Goal: Transaction & Acquisition: Book appointment/travel/reservation

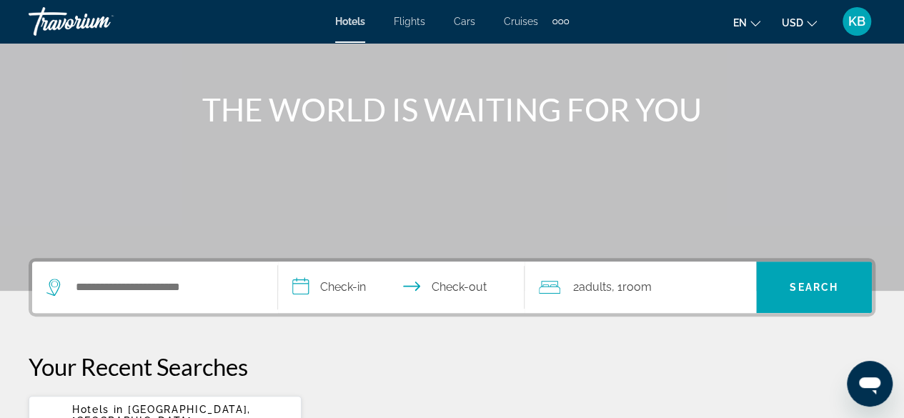
scroll to position [133, 0]
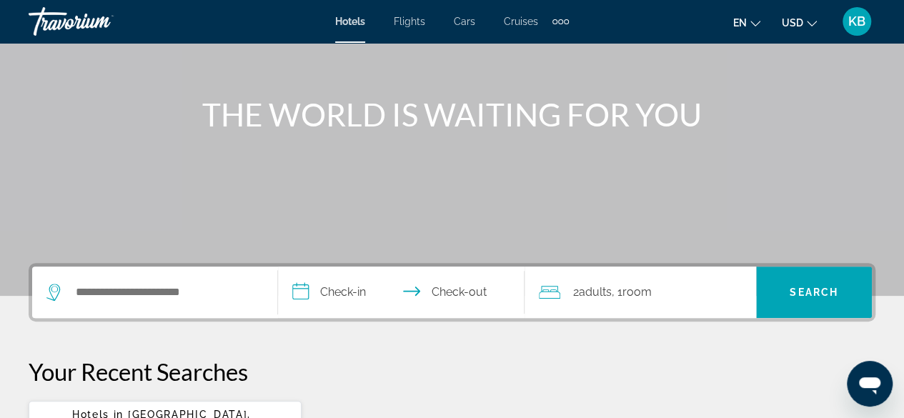
click at [159, 281] on div "Search widget" at bounding box center [154, 292] width 217 height 51
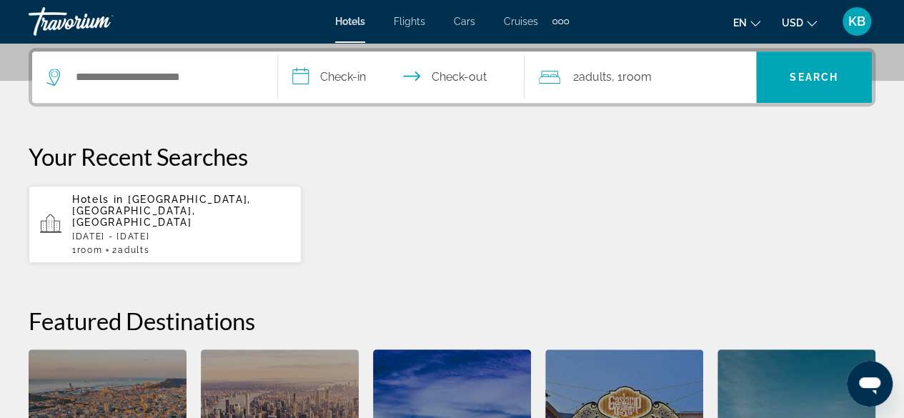
scroll to position [349, 0]
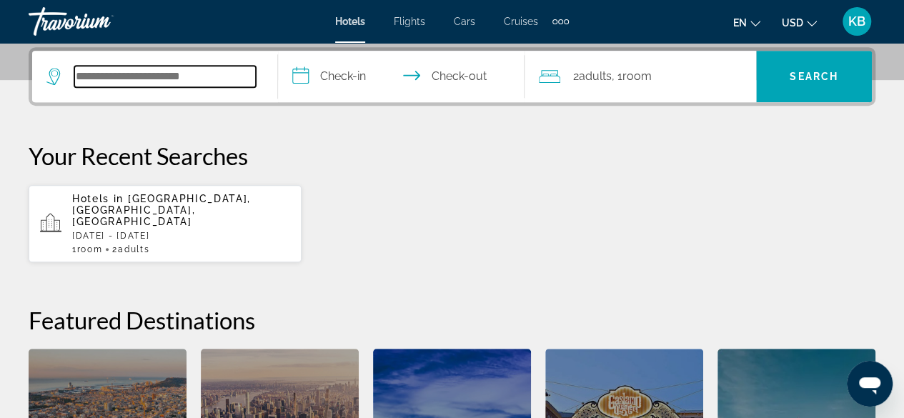
click at [184, 81] on input "Search hotel destination" at bounding box center [165, 76] width 182 height 21
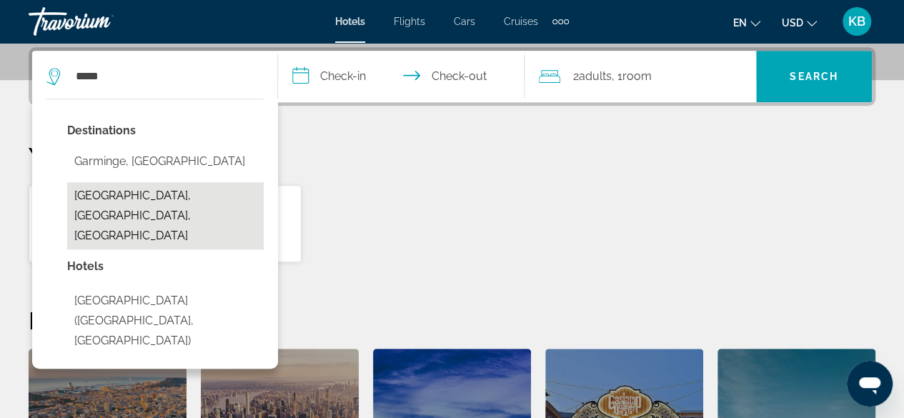
click at [177, 219] on button "[GEOGRAPHIC_DATA], [GEOGRAPHIC_DATA], [GEOGRAPHIC_DATA]" at bounding box center [165, 215] width 197 height 67
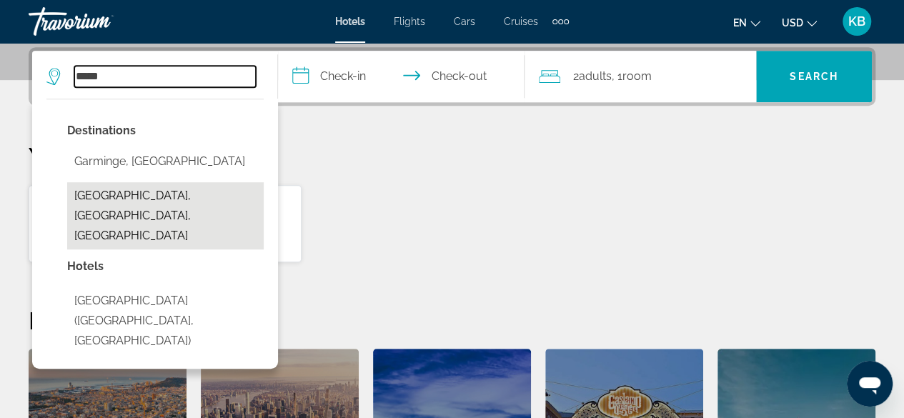
type input "**********"
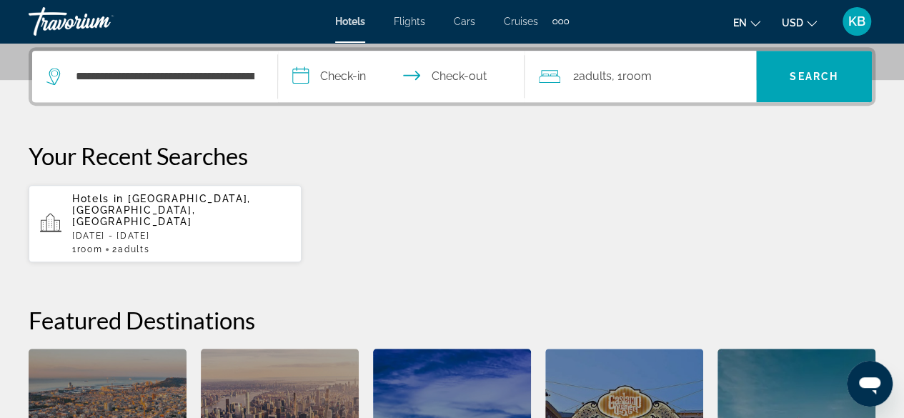
click at [329, 76] on input "**********" at bounding box center [404, 79] width 252 height 56
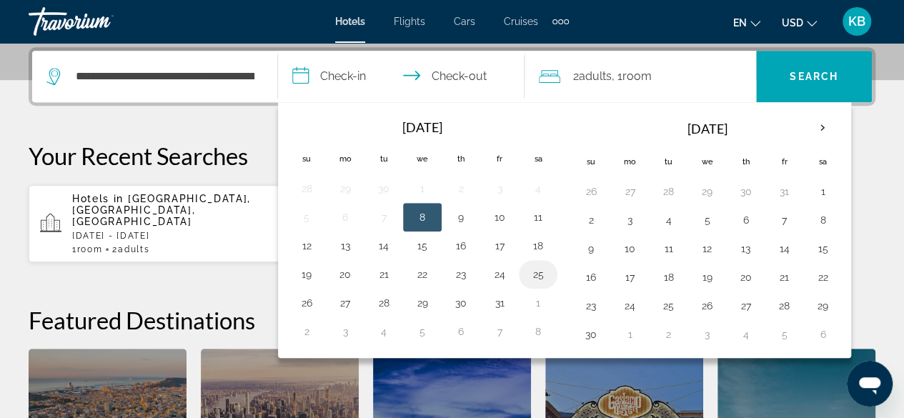
click at [543, 269] on button "25" at bounding box center [538, 275] width 23 height 20
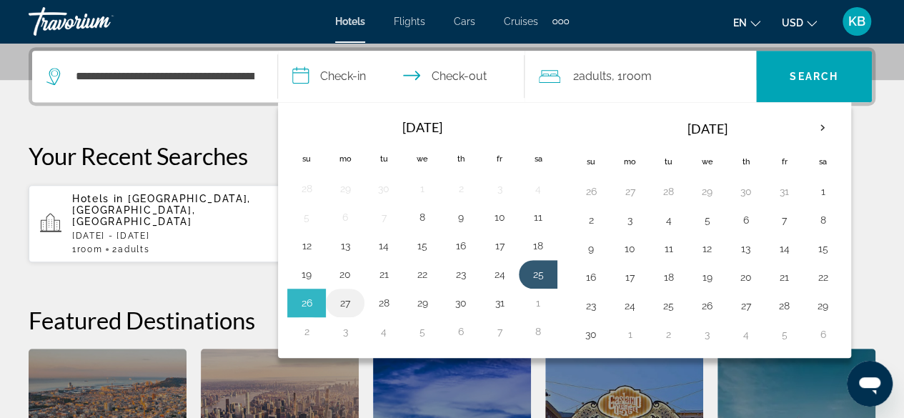
click at [357, 305] on td "27" at bounding box center [345, 303] width 39 height 29
click at [344, 294] on button "27" at bounding box center [345, 303] width 23 height 20
type input "**********"
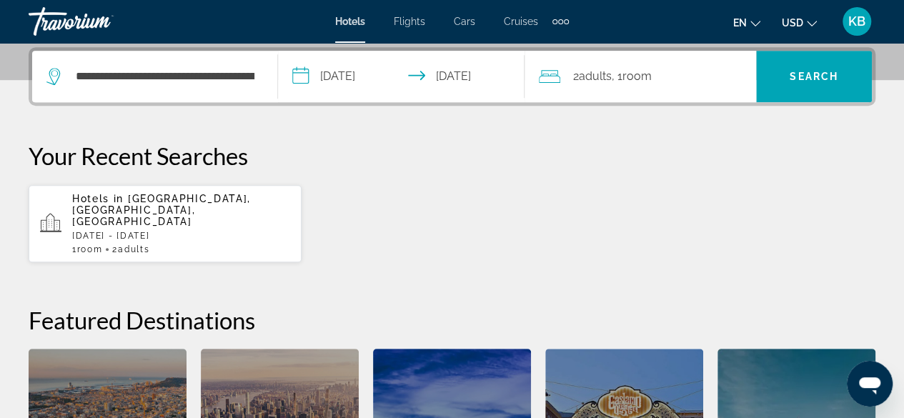
click at [612, 82] on span "Adults" at bounding box center [595, 76] width 33 height 14
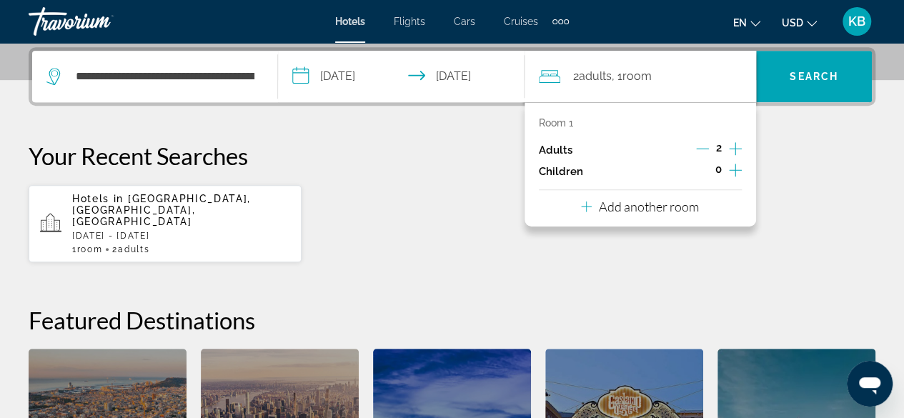
click at [738, 147] on icon "Increment adults" at bounding box center [735, 148] width 13 height 17
click at [713, 148] on div "5" at bounding box center [719, 149] width 46 height 21
click at [708, 149] on icon "Decrement adults" at bounding box center [702, 148] width 13 height 13
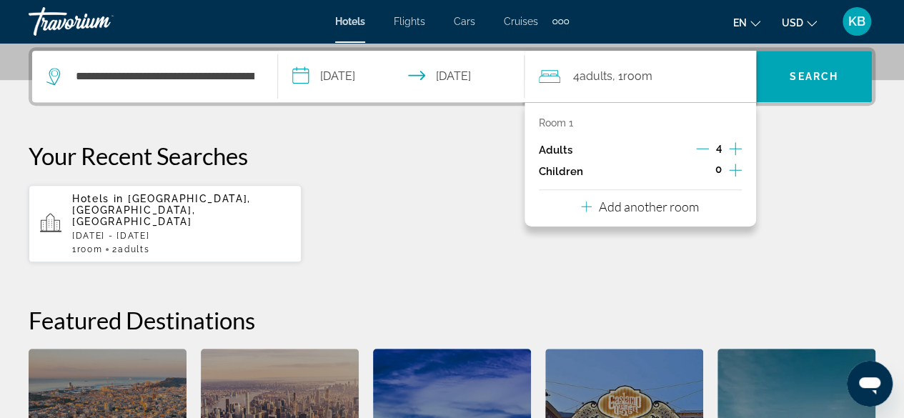
click at [733, 171] on icon "Increment children" at bounding box center [735, 170] width 13 height 17
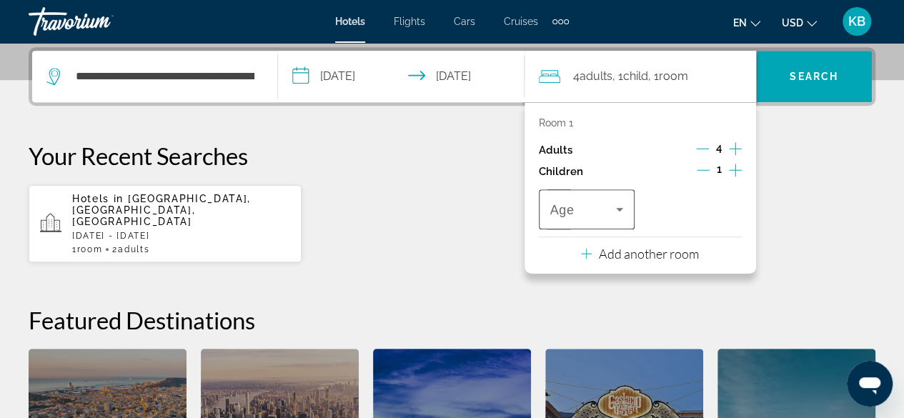
click at [608, 192] on div "Travelers: 4 adults, 1 child" at bounding box center [587, 209] width 74 height 40
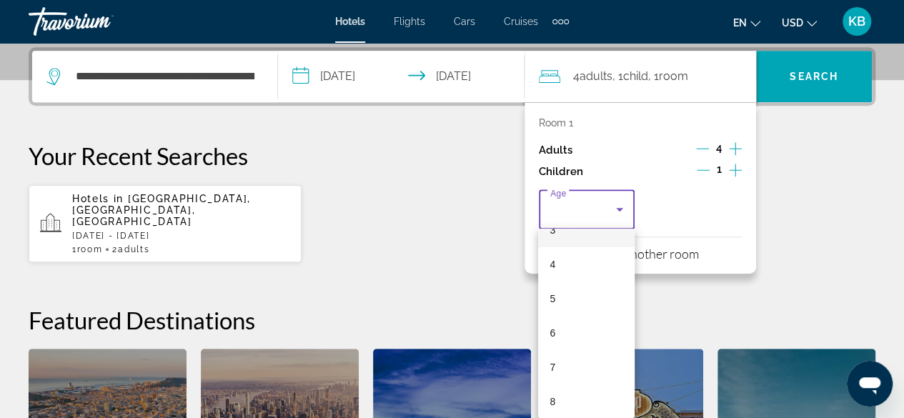
scroll to position [146, 0]
click at [567, 347] on mat-option "7" at bounding box center [586, 346] width 97 height 34
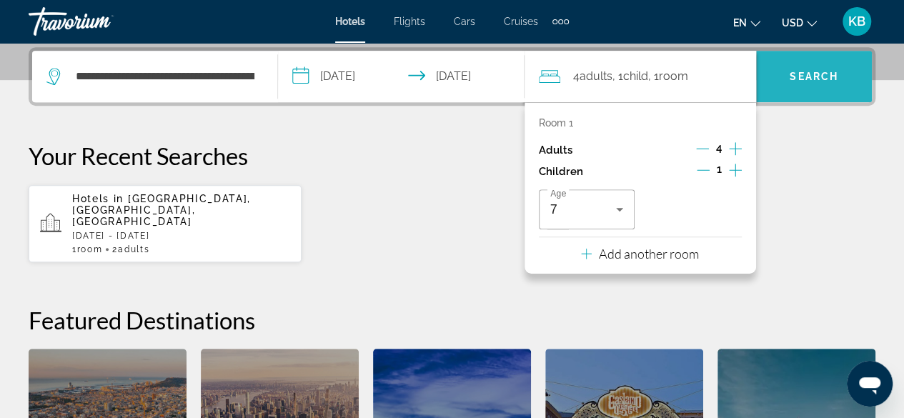
click at [829, 82] on span "Search" at bounding box center [814, 76] width 116 height 34
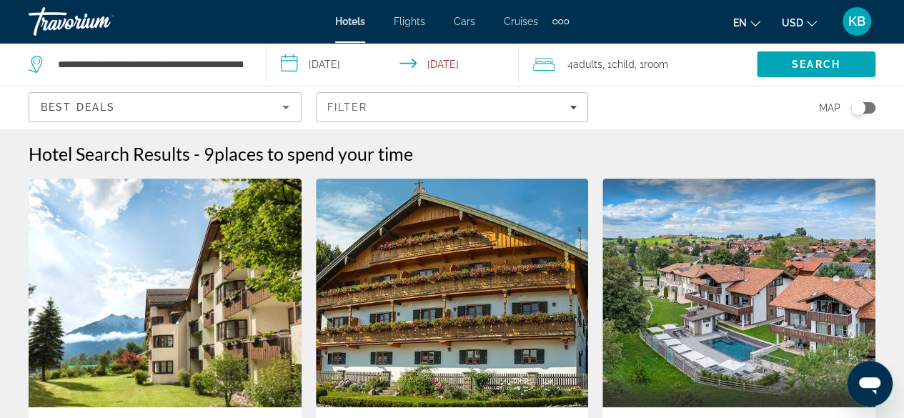
click at [616, 53] on div "4 Adult Adults , 1 Child Children , 1 Room rooms" at bounding box center [645, 64] width 224 height 43
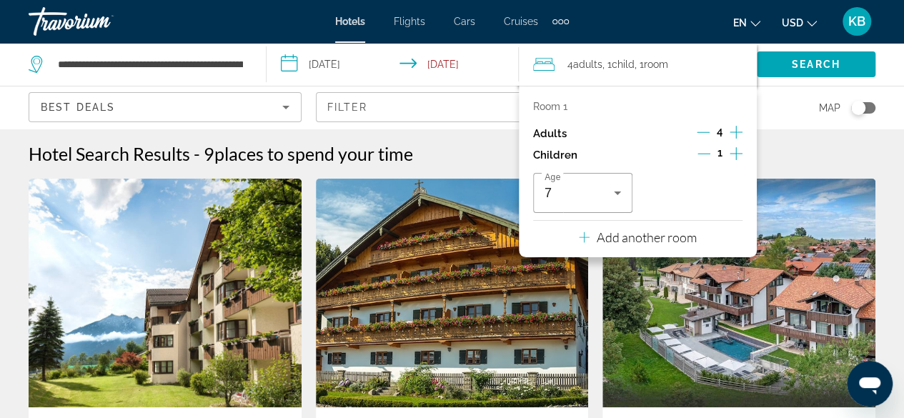
click at [703, 132] on icon "Decrement adults" at bounding box center [703, 132] width 13 height 1
click at [702, 155] on icon "Decrement children" at bounding box center [704, 153] width 13 height 13
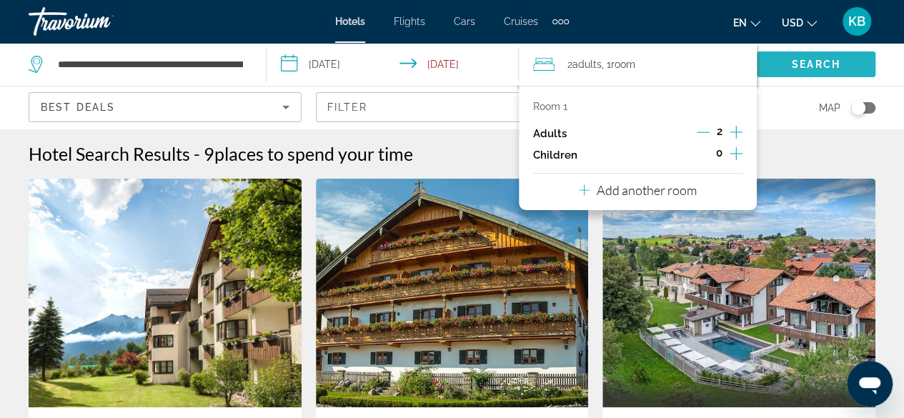
click at [828, 68] on span "Search" at bounding box center [816, 64] width 49 height 11
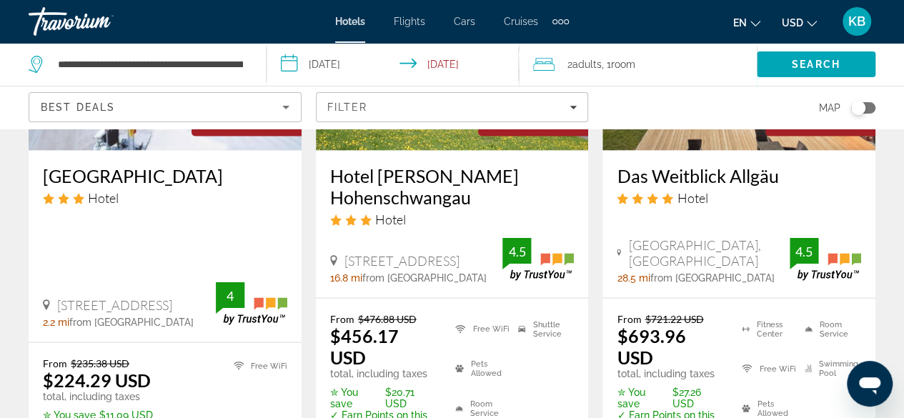
scroll to position [1444, 0]
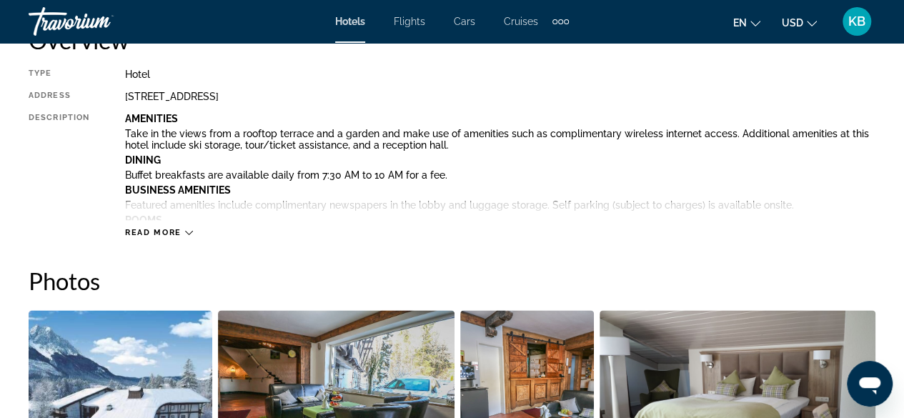
scroll to position [769, 0]
click at [169, 235] on span "Read more" at bounding box center [153, 231] width 56 height 9
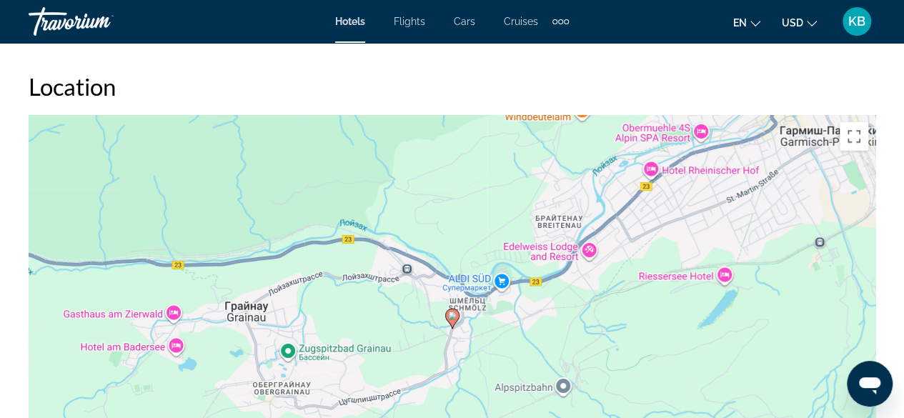
scroll to position [2190, 0]
